Goal: Transaction & Acquisition: Purchase product/service

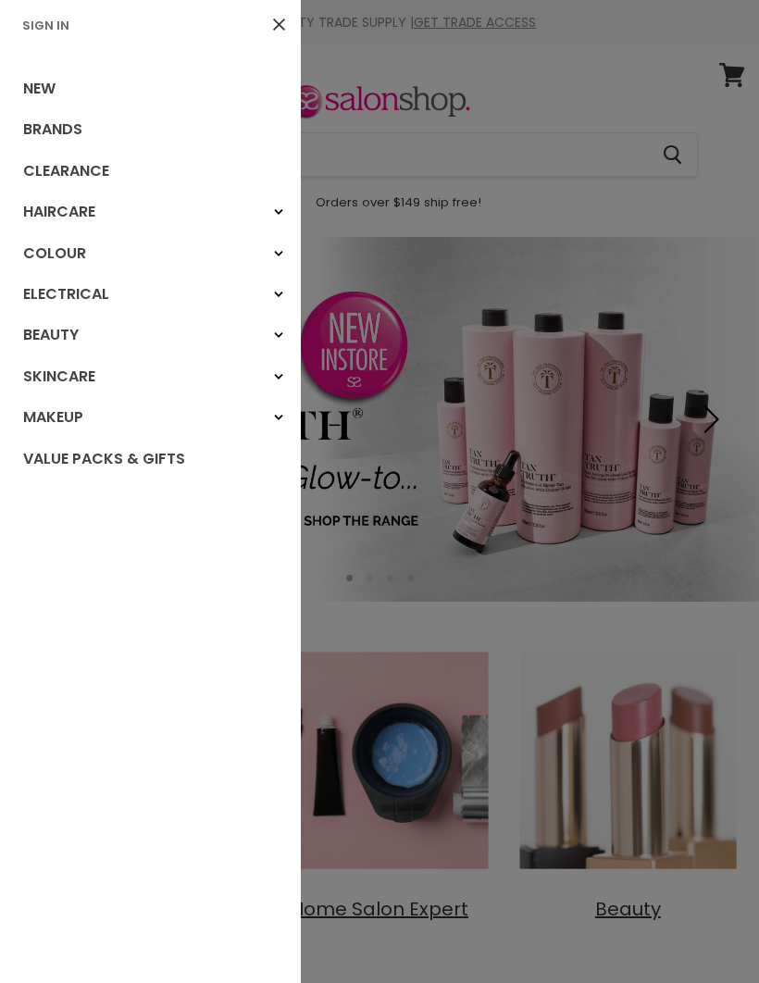
click at [55, 31] on link "Sign In" at bounding box center [46, 26] width 62 height 18
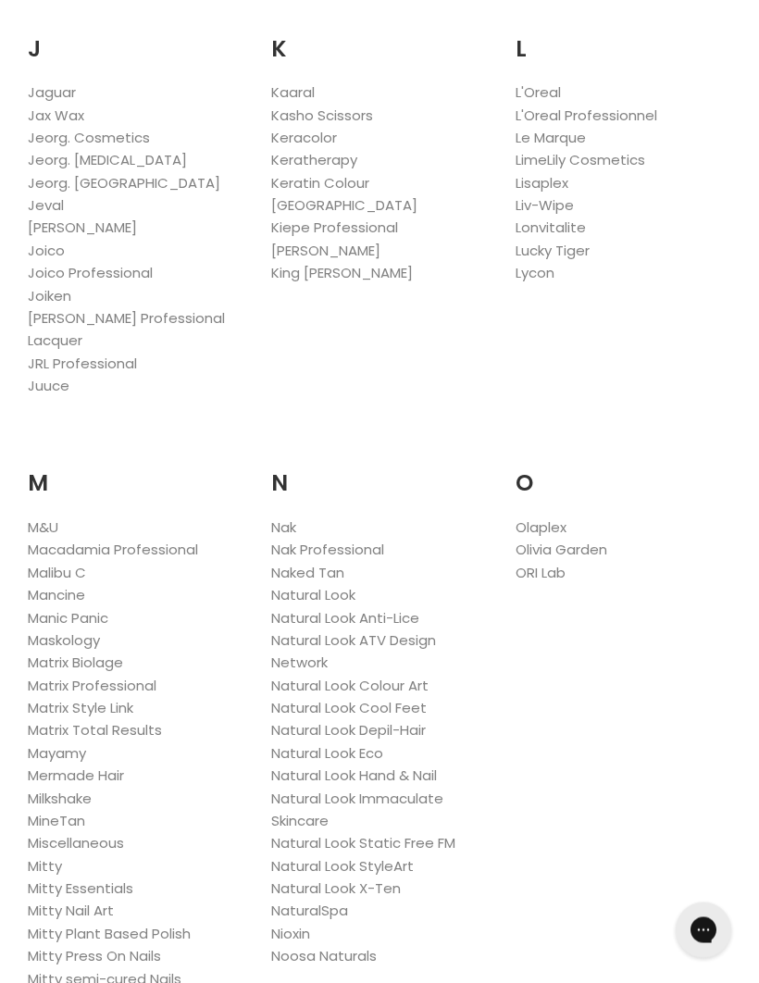
scroll to position [1956, 0]
click at [388, 676] on link "Natural Look Colour Art" at bounding box center [349, 685] width 157 height 19
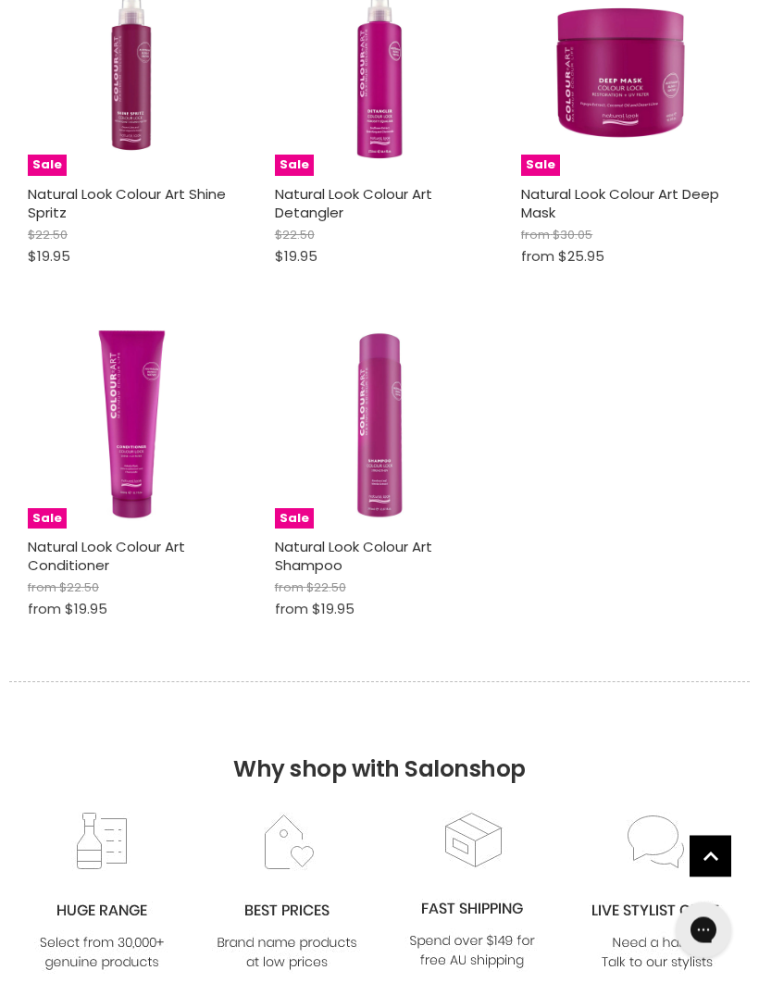
scroll to position [1155, 0]
click at [391, 461] on img "Main content" at bounding box center [380, 424] width 210 height 210
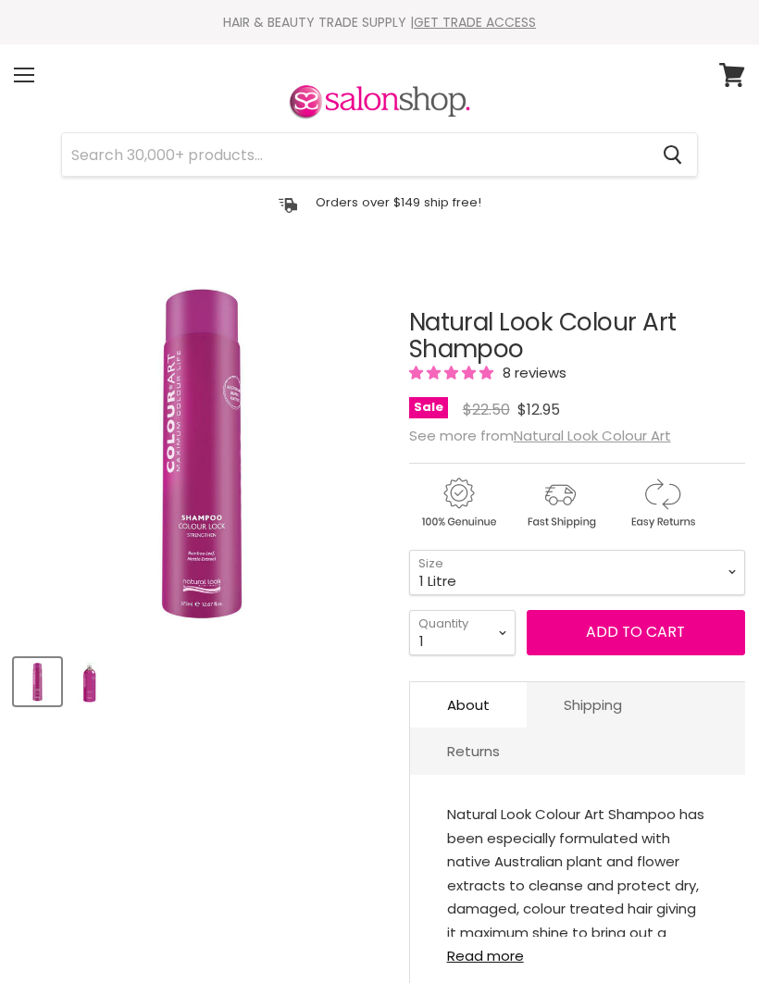
select select "1 Litre"
